Goal: Task Accomplishment & Management: Complete application form

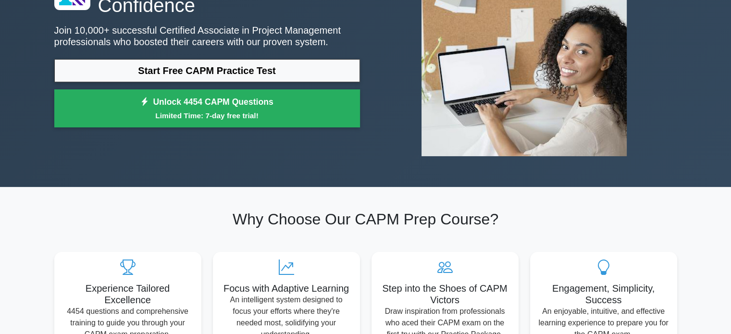
scroll to position [117, 0]
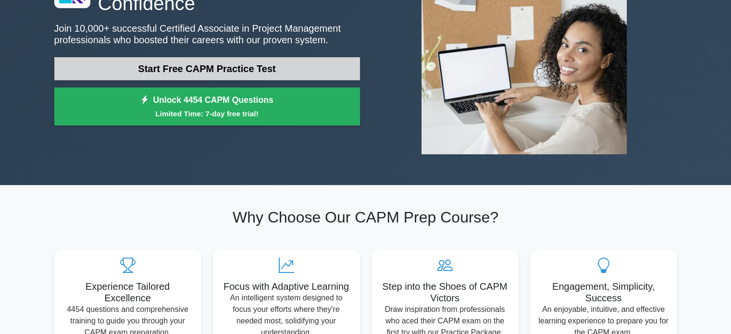
click at [233, 65] on link "Start Free CAPM Practice Test" at bounding box center [207, 68] width 306 height 23
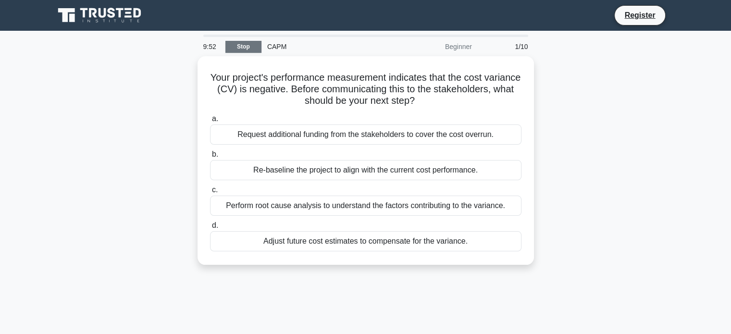
click at [242, 43] on link "Stop" at bounding box center [244, 47] width 36 height 12
